Goal: Ask a question

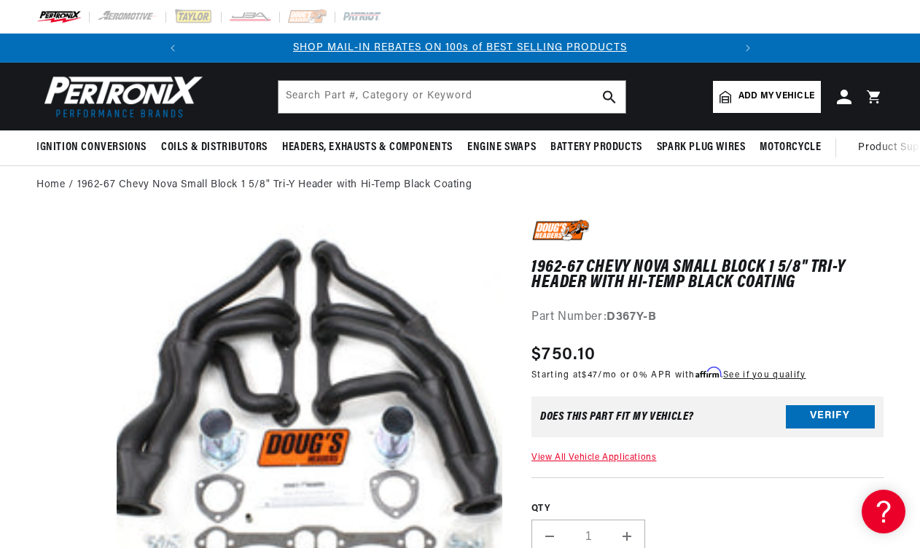
click at [37, 338] on media-gallery "Skip to product information Open media 1 in modal" at bounding box center [269, 415] width 466 height 393
click at [44, 304] on media-gallery "Skip to product information Open media 1 in modal" at bounding box center [269, 415] width 466 height 393
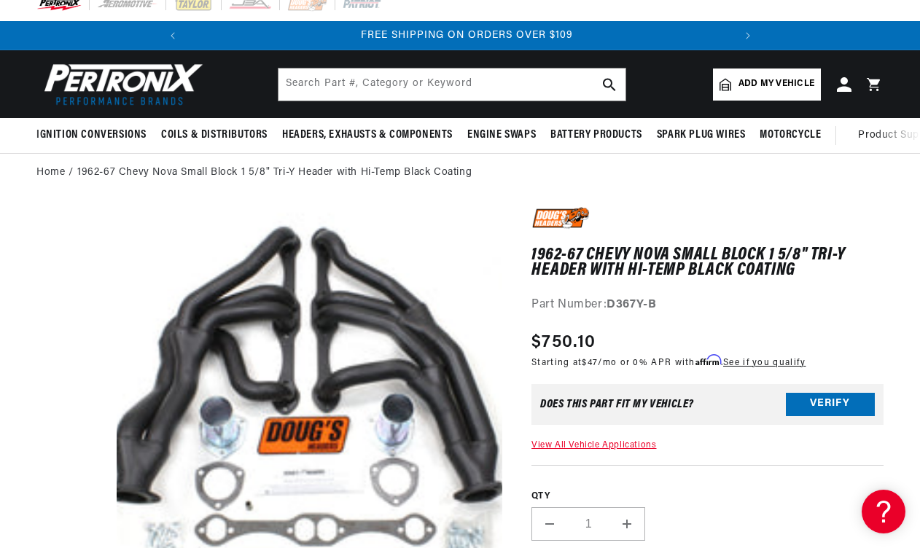
scroll to position [0, 545]
click at [846, 87] on icon at bounding box center [843, 84] width 15 height 15
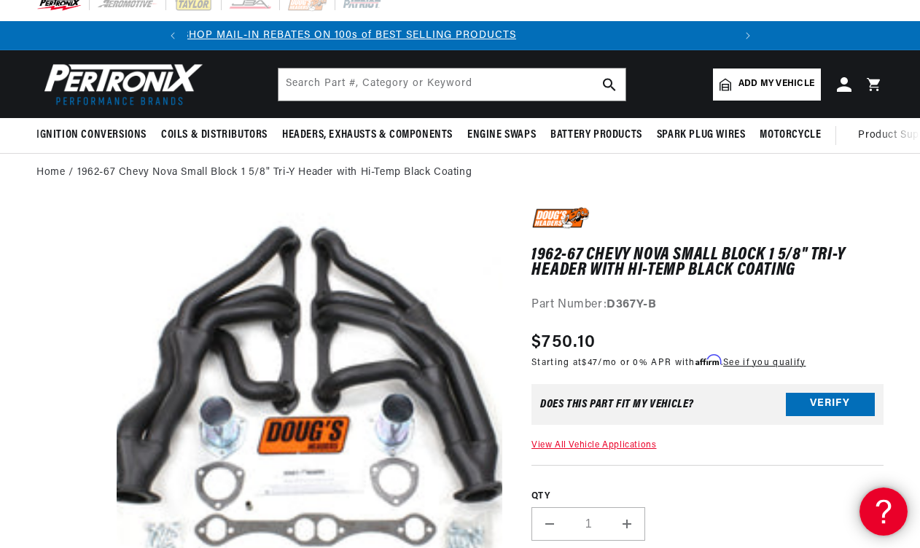
scroll to position [0, 0]
click at [884, 501] on icon at bounding box center [881, 509] width 22 height 109
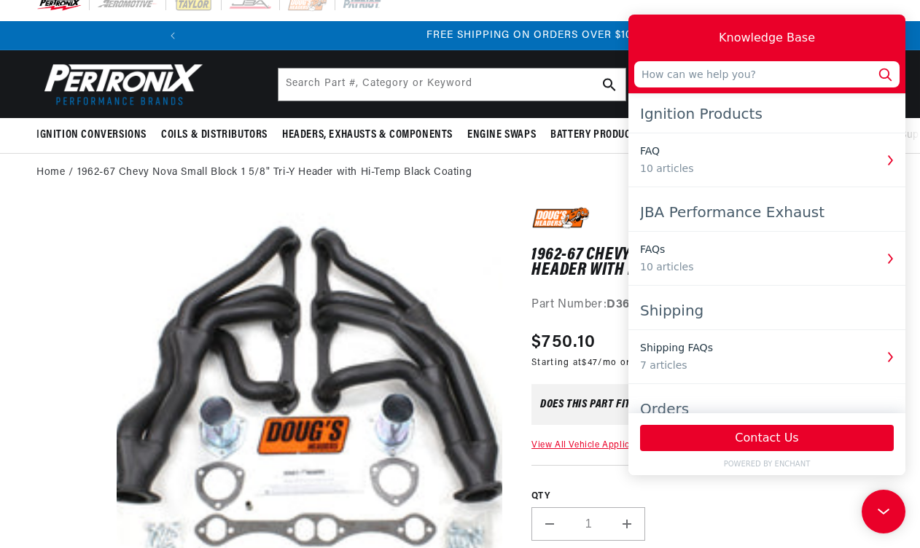
scroll to position [0, 545]
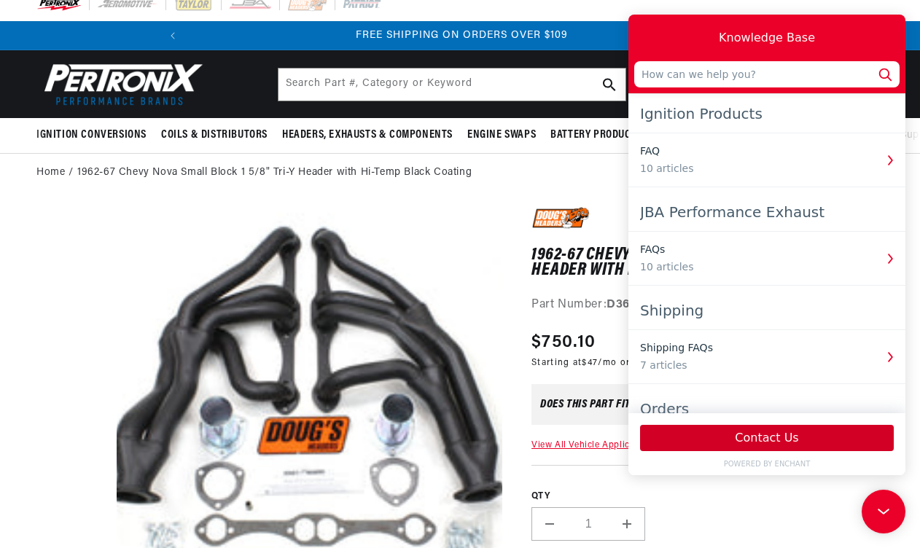
click at [770, 432] on button "Contact Us" at bounding box center [767, 438] width 254 height 26
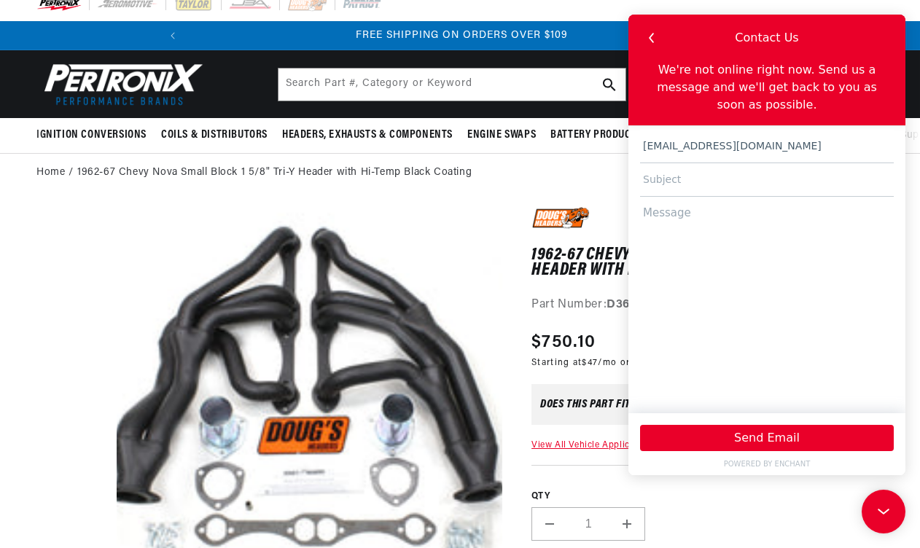
type input "callisonozarkfb@yahoo.com"
click at [699, 189] on input "text" at bounding box center [767, 180] width 254 height 34
type input "Header fit for 1966 Nova"
click at [698, 219] on textarea at bounding box center [767, 298] width 254 height 203
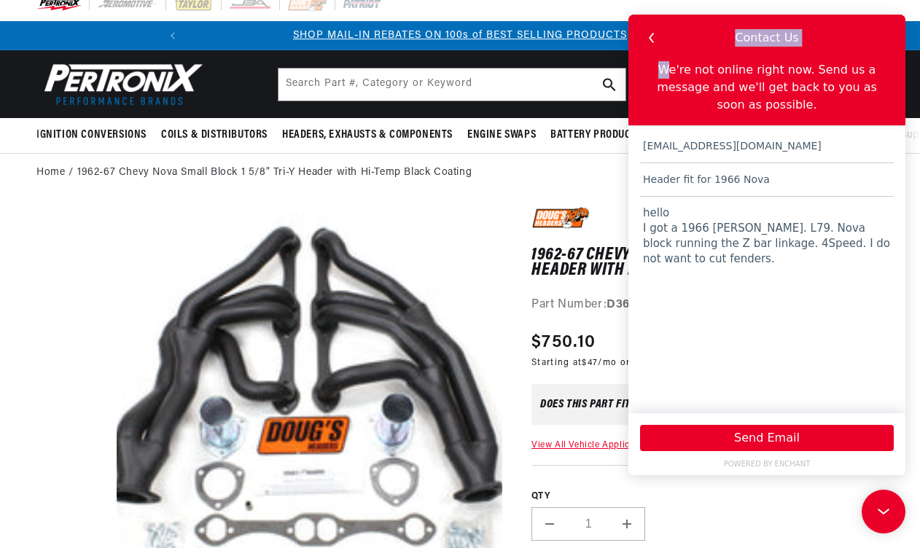
drag, startPoint x: 703, startPoint y: 34, endPoint x: 679, endPoint y: 67, distance: 40.3
click at [679, 67] on div "Contact Us We're not online right now. Send us a message and we'll get back to …" at bounding box center [766, 70] width 277 height 111
click at [669, 266] on textarea "hello I got a 1966 Nova. L79. Nova block running the Z bar linkage. 4Speed. I d…" at bounding box center [767, 298] width 254 height 203
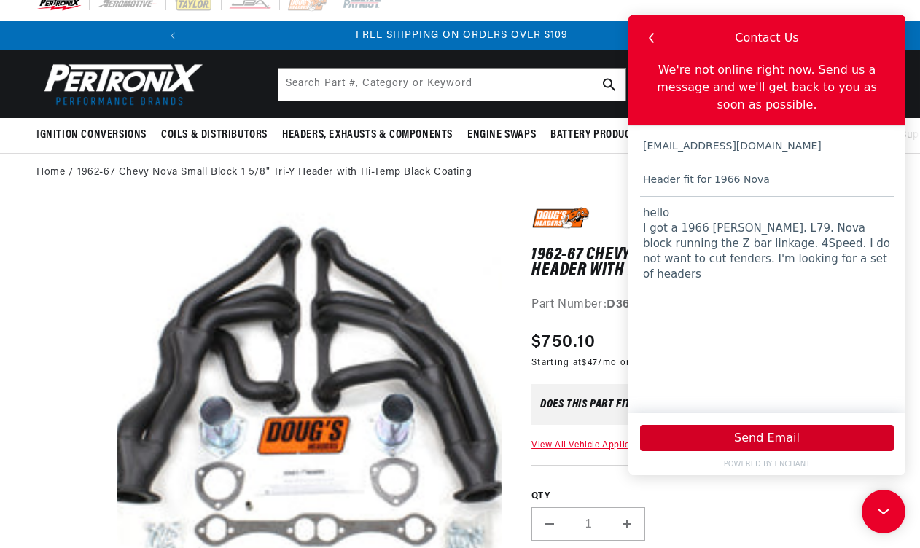
type textarea "hello I got a 1966 Nova. L79. Nova block running the Z bar linkage. 4Speed. I d…"
click at [749, 440] on button "Send Email" at bounding box center [767, 438] width 254 height 26
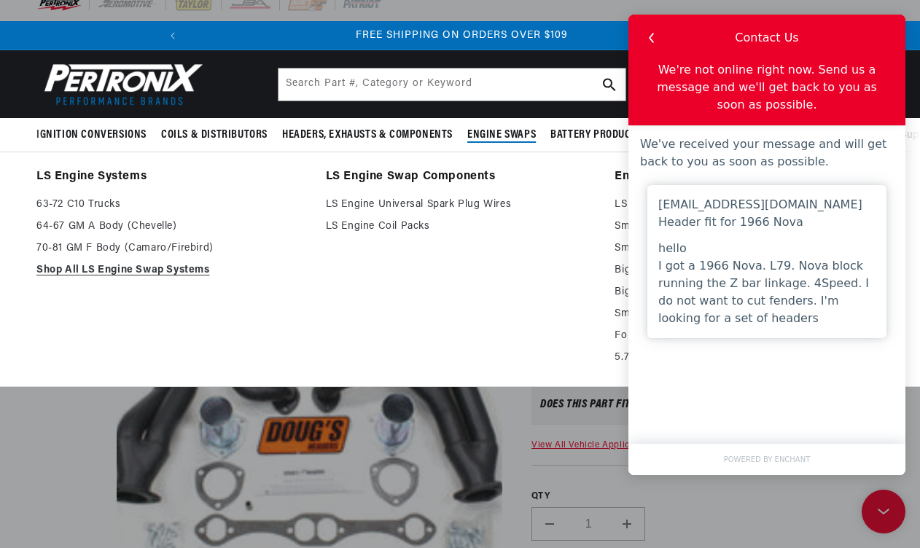
click at [503, 168] on link "LS Engine Swap Components" at bounding box center [460, 177] width 269 height 20
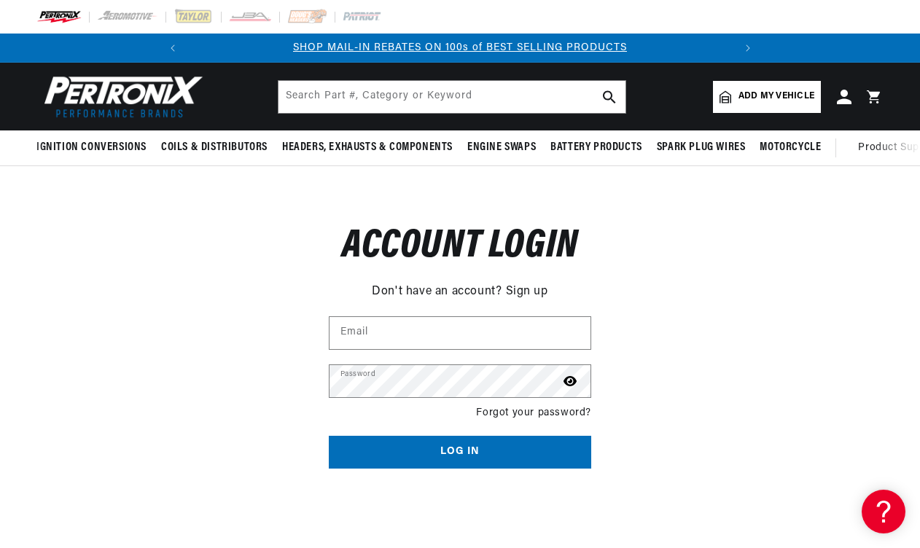
click at [234, 87] on header "BETTER SEARCH RESULTS Add your vehicle's year, make, and model to find parts be…" at bounding box center [460, 97] width 920 height 68
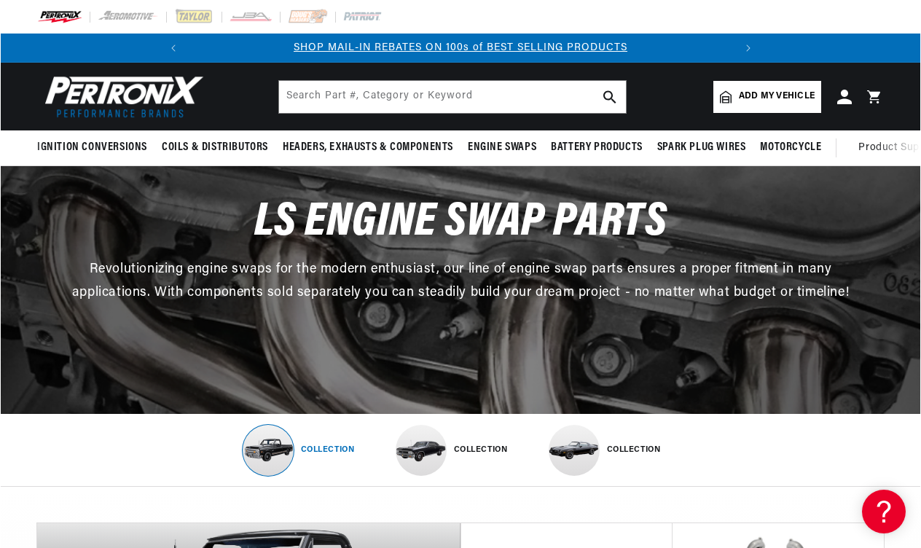
scroll to position [0, 545]
